Goal: Find specific page/section: Find specific page/section

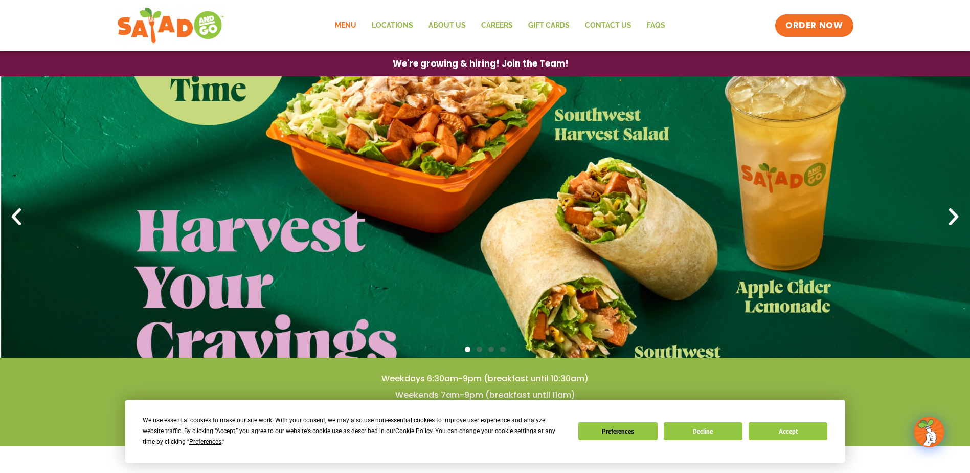
click at [345, 23] on link "Menu" at bounding box center [345, 26] width 37 height 24
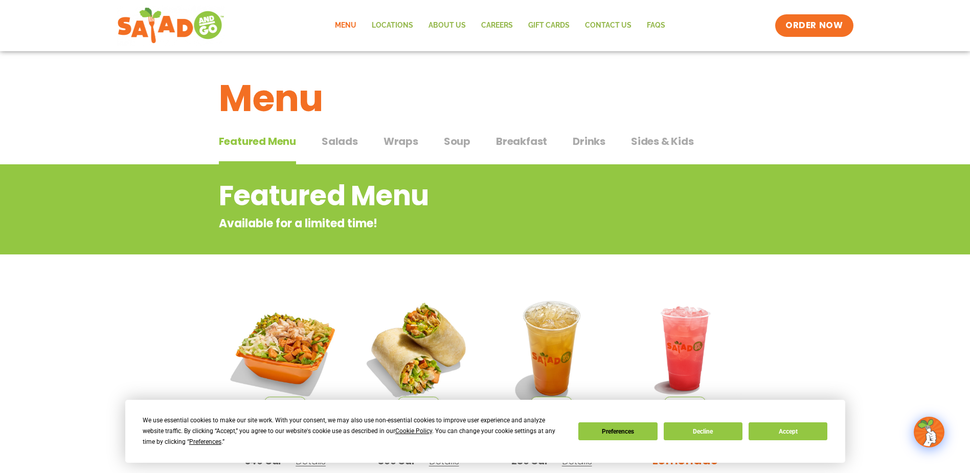
click at [397, 143] on span "Wraps" at bounding box center [401, 141] width 35 height 15
